Goal: Find contact information: Find contact information

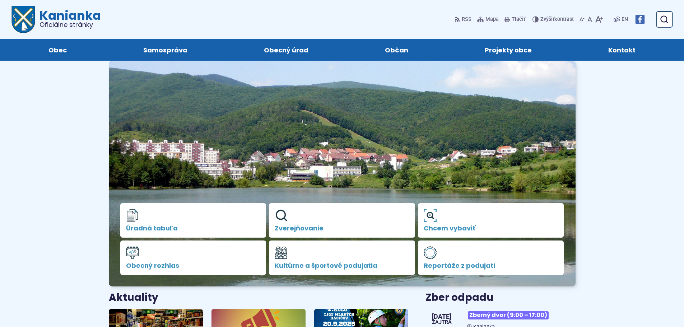
click at [620, 52] on span "Kontakt" at bounding box center [621, 50] width 27 height 22
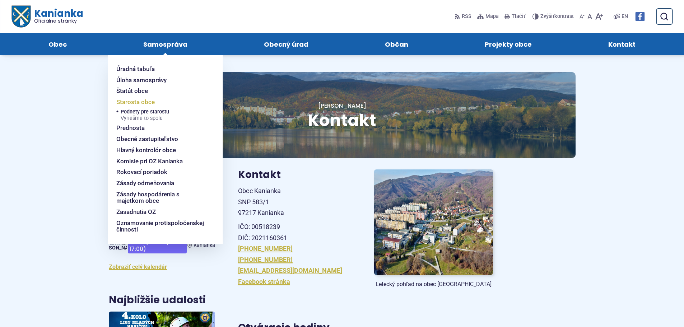
click at [145, 102] on span "Starosta obce" at bounding box center [135, 102] width 38 height 11
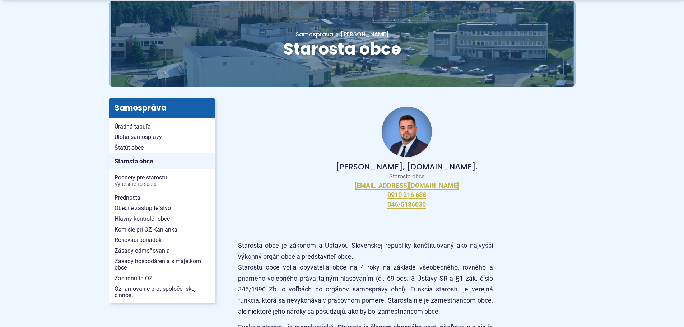
scroll to position [72, 0]
